Goal: Use online tool/utility: Utilize a website feature to perform a specific function

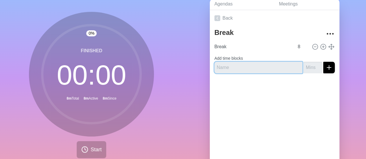
click at [271, 68] on input "text" at bounding box center [258, 68] width 88 height 12
type input "Break"
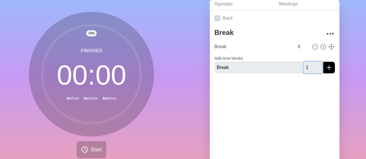
click at [312, 65] on input "1" at bounding box center [312, 68] width 19 height 12
click at [312, 65] on input "2" at bounding box center [312, 68] width 19 height 12
click at [312, 65] on input "3" at bounding box center [312, 68] width 19 height 12
click at [312, 65] on input "4" at bounding box center [312, 68] width 19 height 12
type input "5"
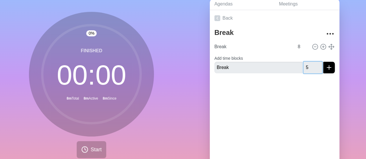
click at [312, 65] on input "5" at bounding box center [312, 68] width 19 height 12
click at [325, 67] on icon "submit" at bounding box center [328, 67] width 7 height 7
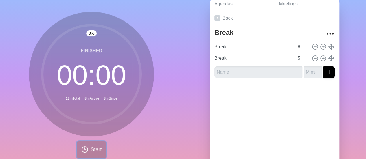
click at [91, 150] on span "Start" at bounding box center [96, 150] width 11 height 8
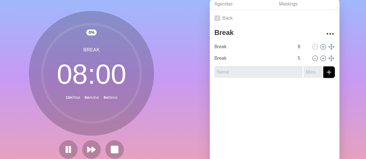
scroll to position [27, 0]
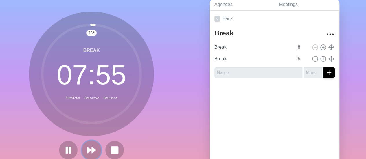
click at [92, 150] on polygon at bounding box center [94, 151] width 4 height 6
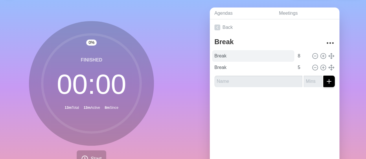
scroll to position [0, 0]
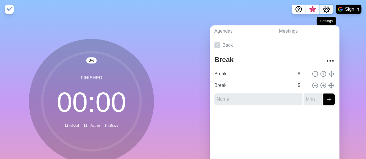
click at [326, 10] on icon "Settings" at bounding box center [326, 9] width 7 height 7
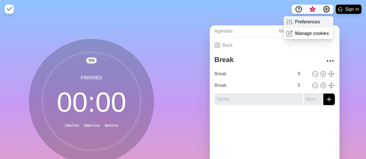
click at [315, 22] on p "Preferences" at bounding box center [307, 22] width 25 height 7
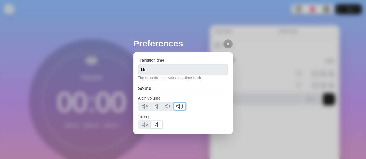
click at [182, 107] on icon at bounding box center [181, 106] width 2 height 4
click at [226, 43] on icon at bounding box center [228, 44] width 5 height 5
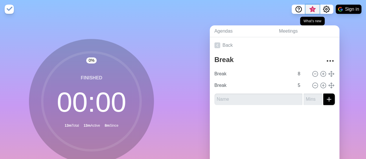
click at [311, 10] on span "3" at bounding box center [312, 9] width 5 height 5
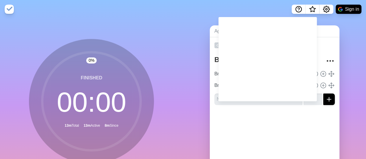
click at [252, 13] on nav "Sign in" at bounding box center [183, 9] width 366 height 19
